Goal: Use online tool/utility: Utilize a website feature to perform a specific function

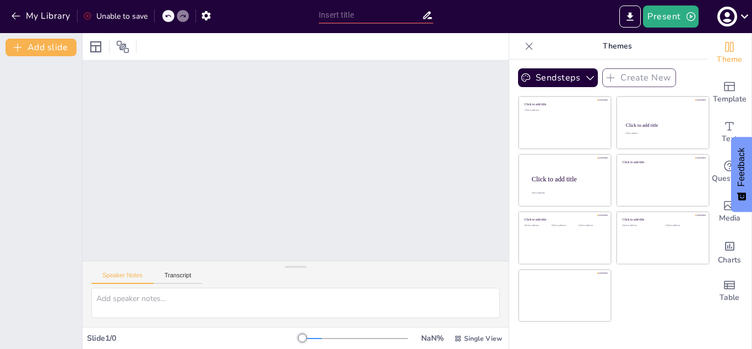
click at [443, 112] on div at bounding box center [296, 161] width 426 height 200
click at [40, 19] on button "My Library" at bounding box center [41, 16] width 67 height 18
click at [187, 269] on div "Speaker Notes Transcript" at bounding box center [296, 274] width 426 height 26
click at [181, 277] on button "Transcript" at bounding box center [178, 278] width 49 height 12
click at [129, 273] on button "Speaker Notes" at bounding box center [122, 278] width 62 height 12
